Goal: Complete application form

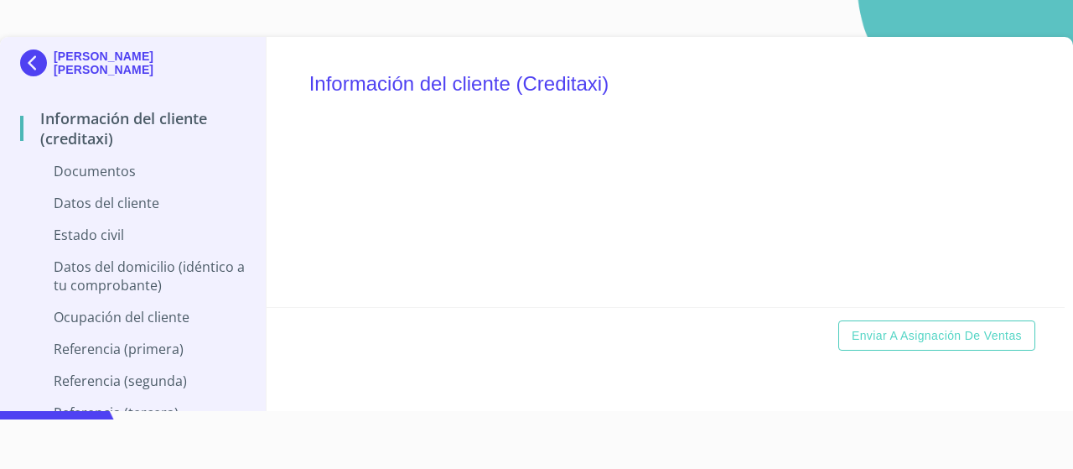
scroll to position [24, 0]
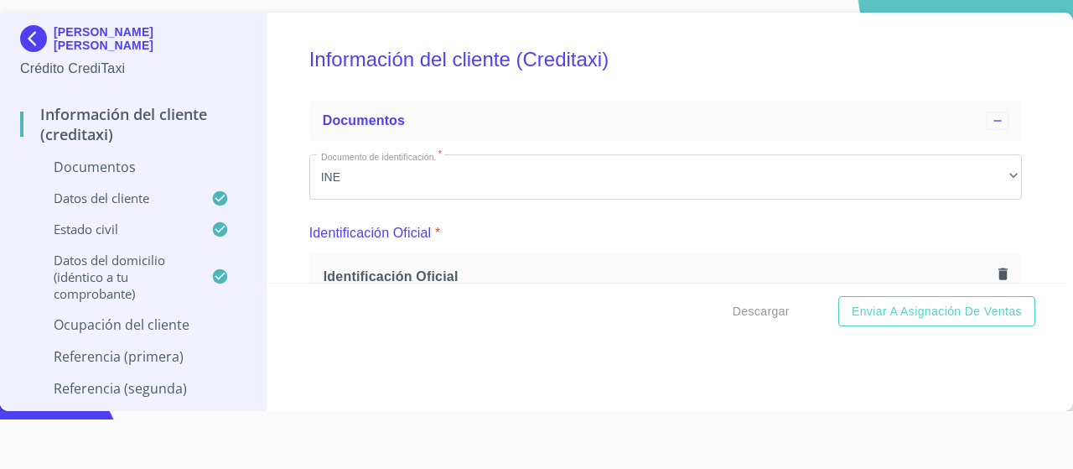
click at [39, 33] on img at bounding box center [37, 38] width 34 height 27
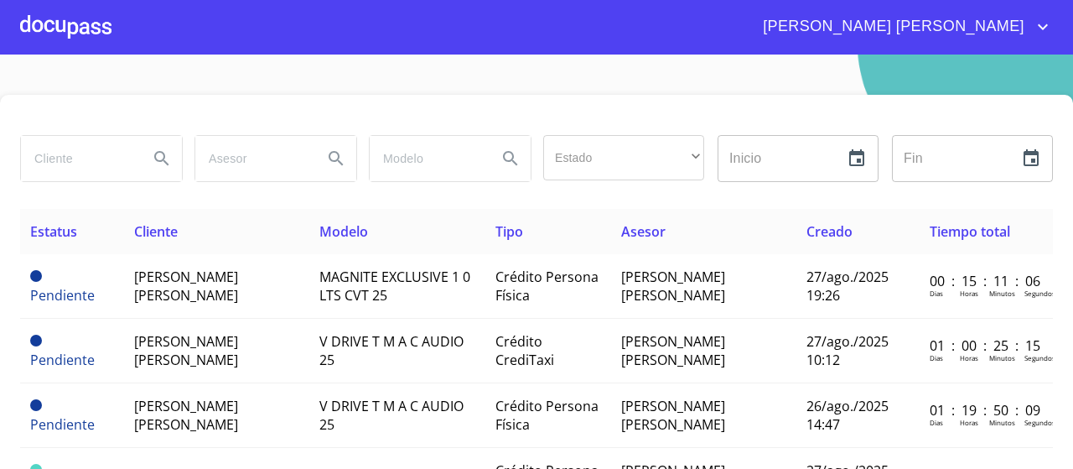
click at [74, 161] on input "search" at bounding box center [78, 158] width 114 height 45
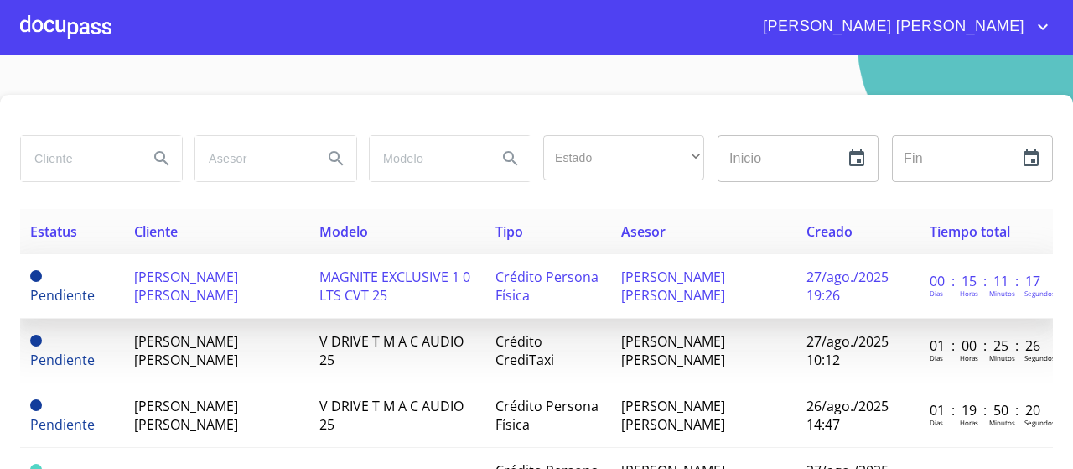
click at [611, 301] on td "[PERSON_NAME] [PERSON_NAME]" at bounding box center [703, 286] width 185 height 65
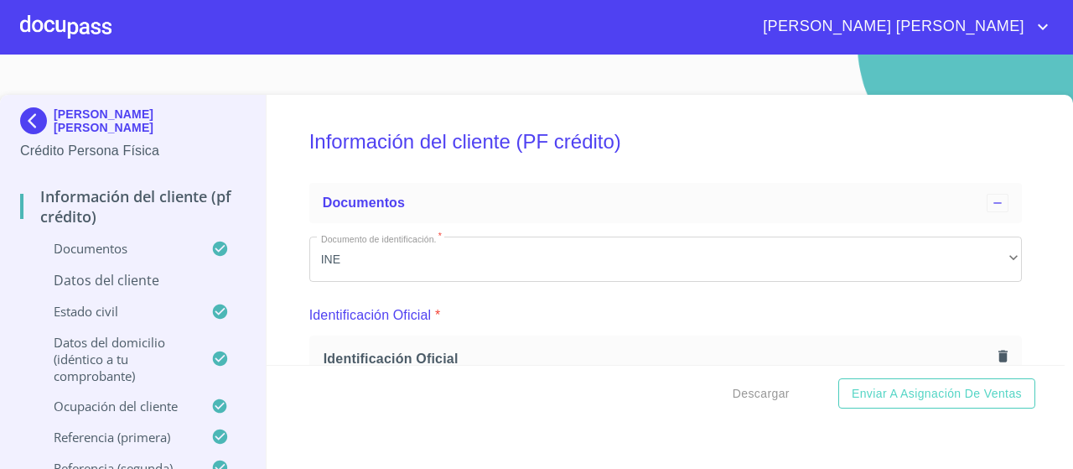
scroll to position [24, 0]
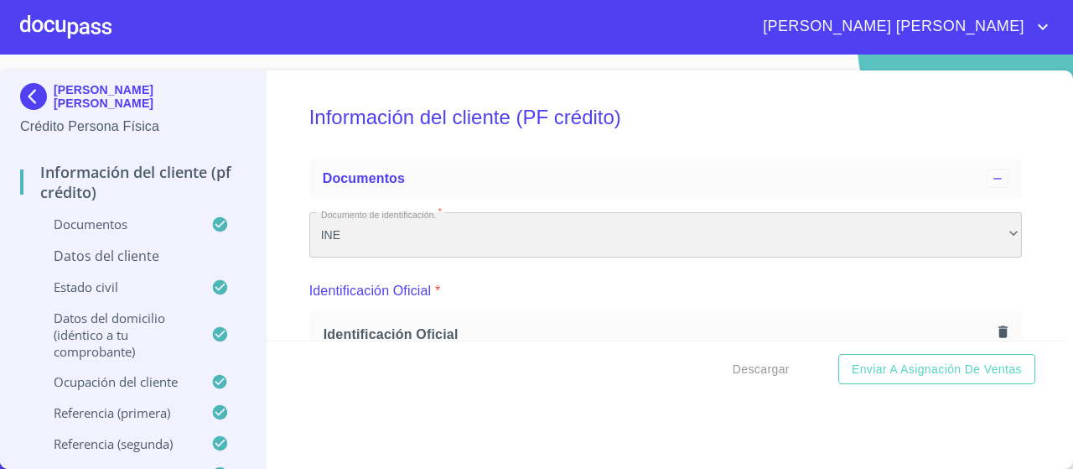
click at [999, 216] on div "INE" at bounding box center [665, 234] width 713 height 45
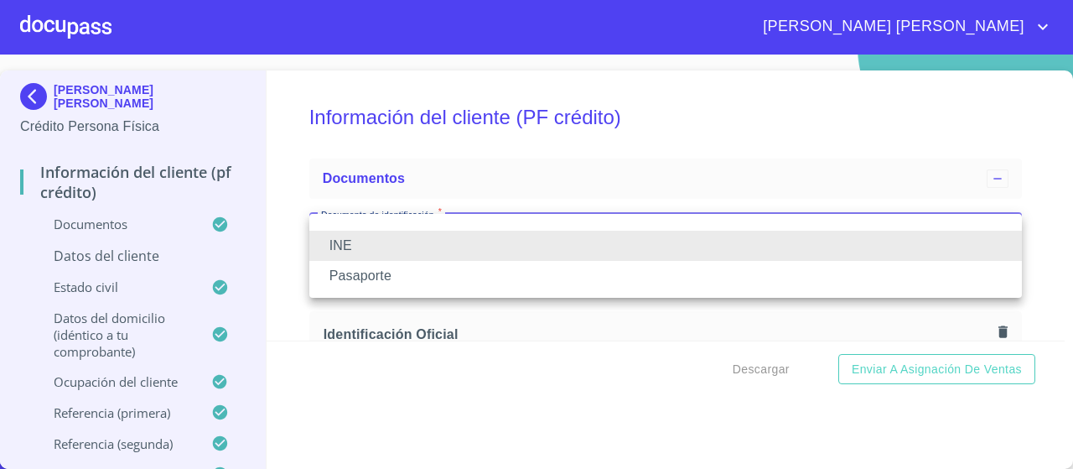
click at [969, 148] on div at bounding box center [536, 234] width 1073 height 469
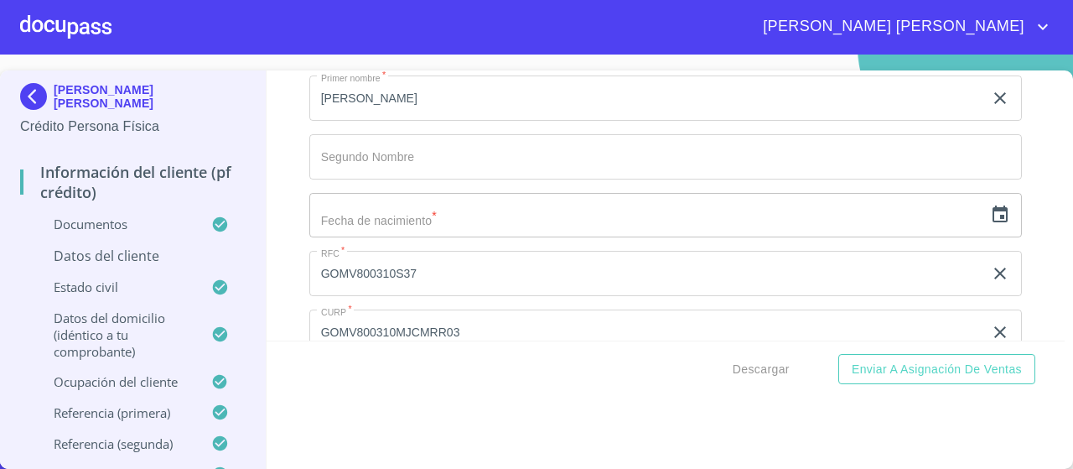
scroll to position [4934, 0]
click at [1004, 205] on icon "button" at bounding box center [1000, 210] width 15 height 17
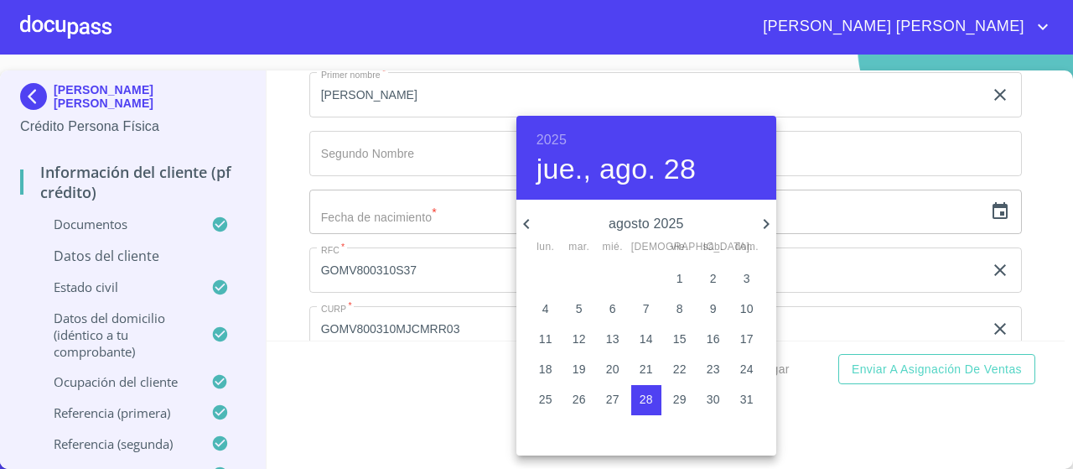
click at [553, 138] on h6 "2025" at bounding box center [552, 139] width 30 height 23
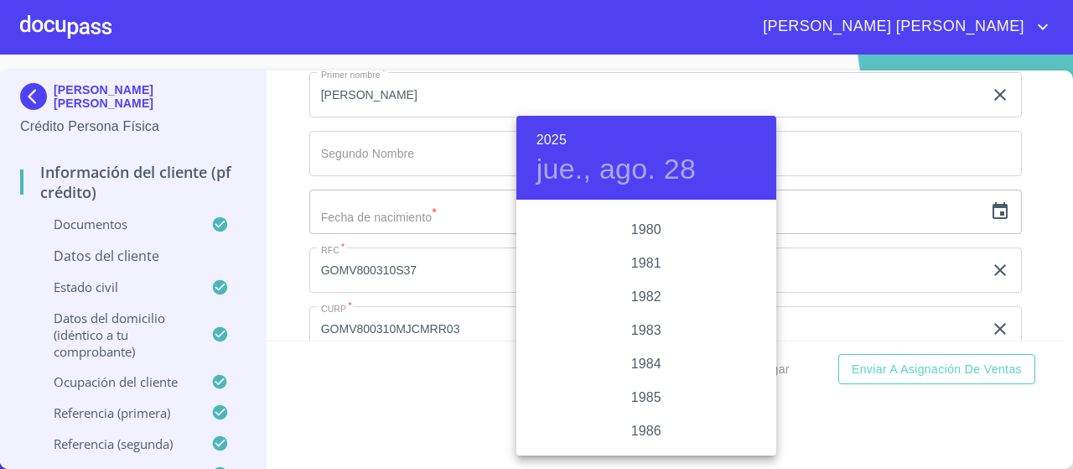
scroll to position [1825, 0]
click at [653, 234] on div "1980" at bounding box center [647, 239] width 260 height 34
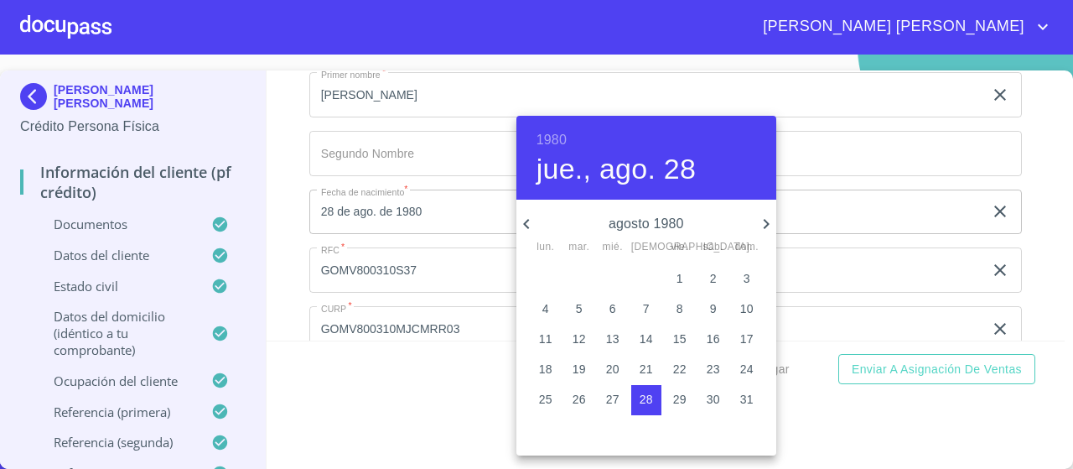
click at [534, 224] on icon "button" at bounding box center [527, 224] width 20 height 20
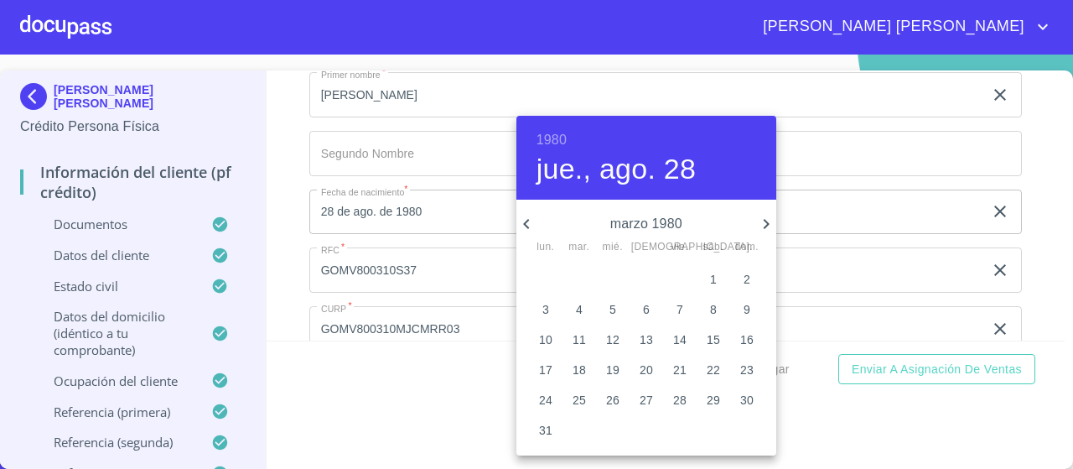
click at [534, 224] on icon "button" at bounding box center [527, 224] width 20 height 20
click at [771, 223] on icon "button" at bounding box center [766, 224] width 20 height 20
click at [548, 339] on p "10" at bounding box center [545, 338] width 13 height 17
type input "10 de mar. de 1980"
click at [276, 205] on div at bounding box center [536, 234] width 1073 height 469
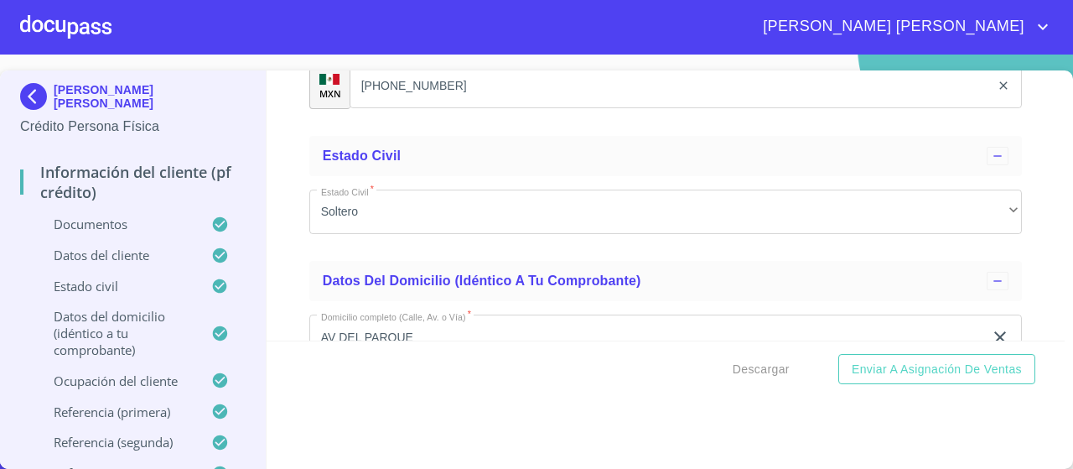
scroll to position [5529, 0]
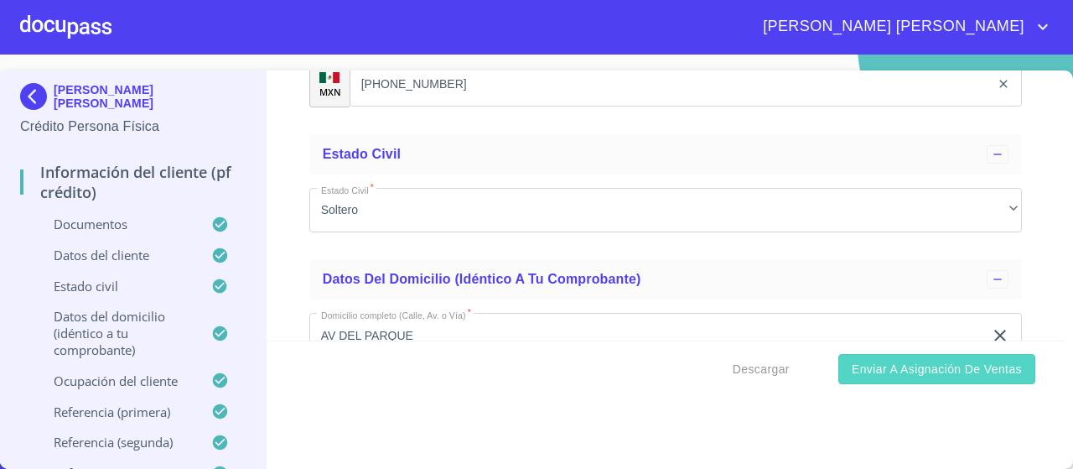
click at [917, 371] on span "Enviar a Asignación de Ventas" at bounding box center [937, 369] width 170 height 21
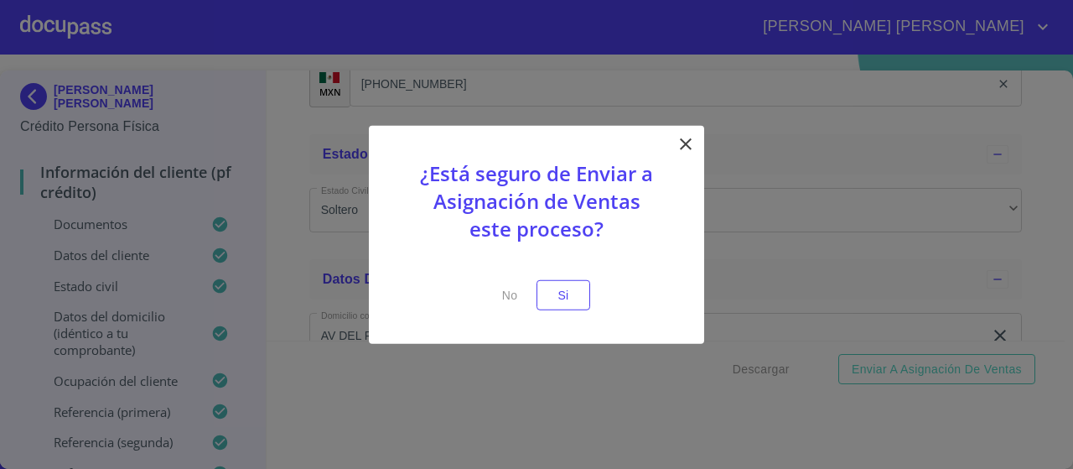
click at [549, 311] on div "¿Está seguro de Enviar a Asignación de Ventas este proceso? No Si" at bounding box center [536, 234] width 335 height 219
click at [563, 301] on span "Si" at bounding box center [563, 294] width 27 height 21
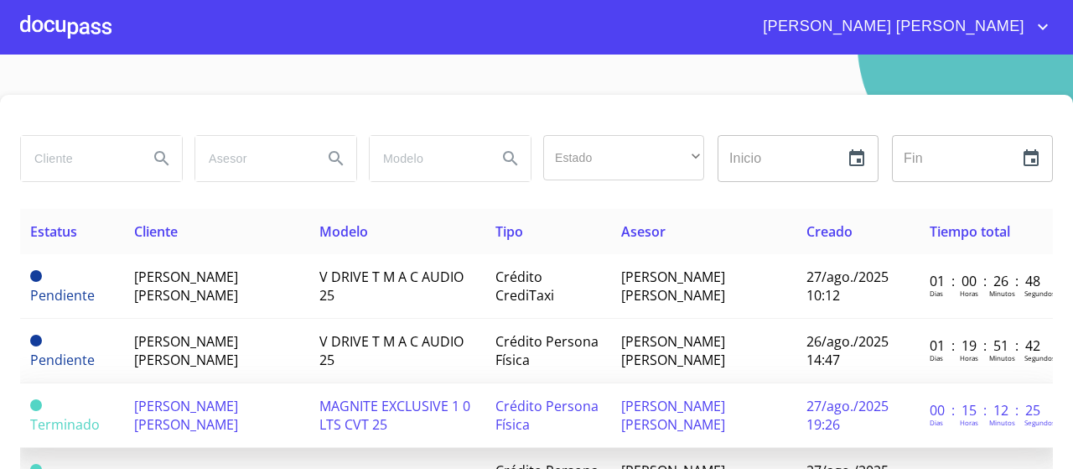
click at [496, 410] on span "Crédito Persona Física" at bounding box center [547, 415] width 103 height 37
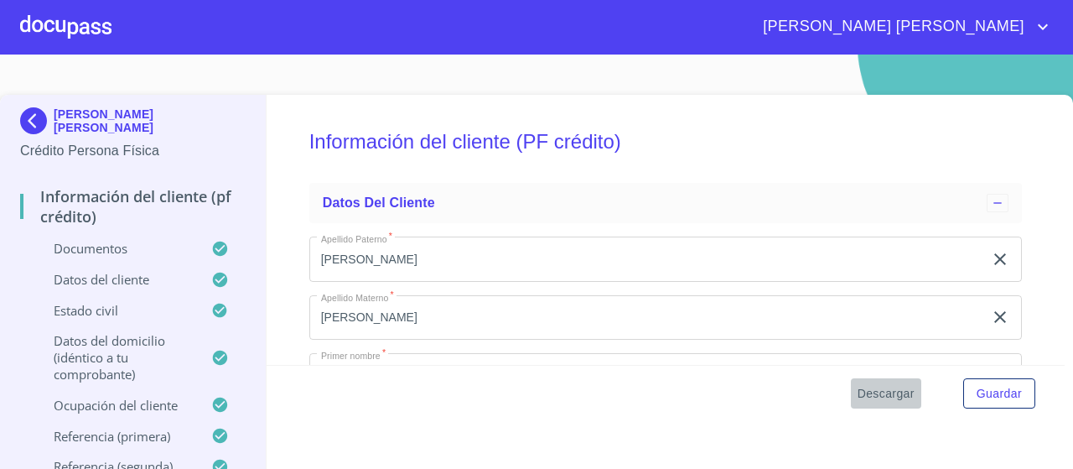
click at [898, 402] on span "Descargar" at bounding box center [886, 393] width 57 height 21
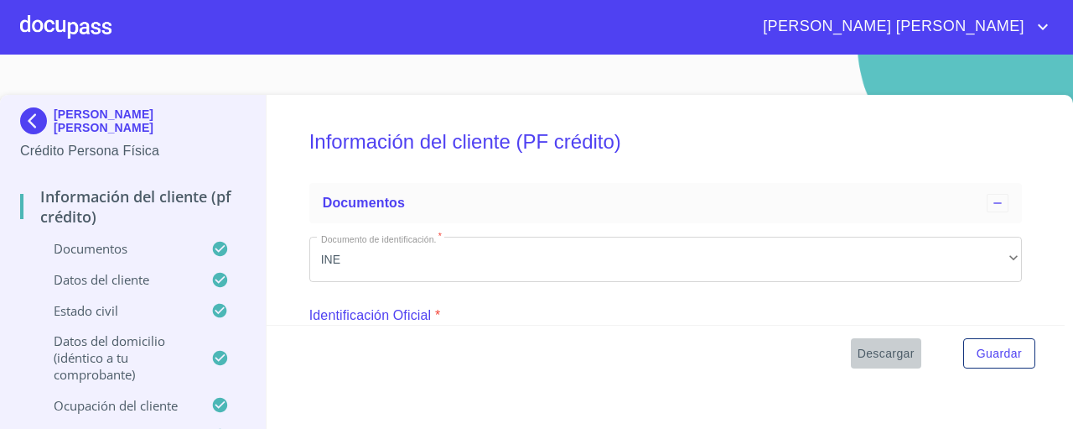
click at [893, 351] on span "Descargar" at bounding box center [886, 353] width 57 height 21
